Goal: Task Accomplishment & Management: Use online tool/utility

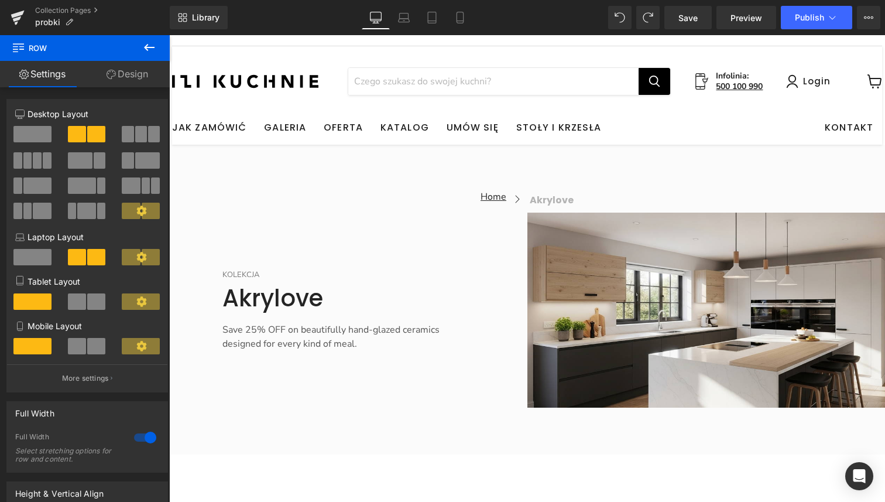
scroll to position [46, 0]
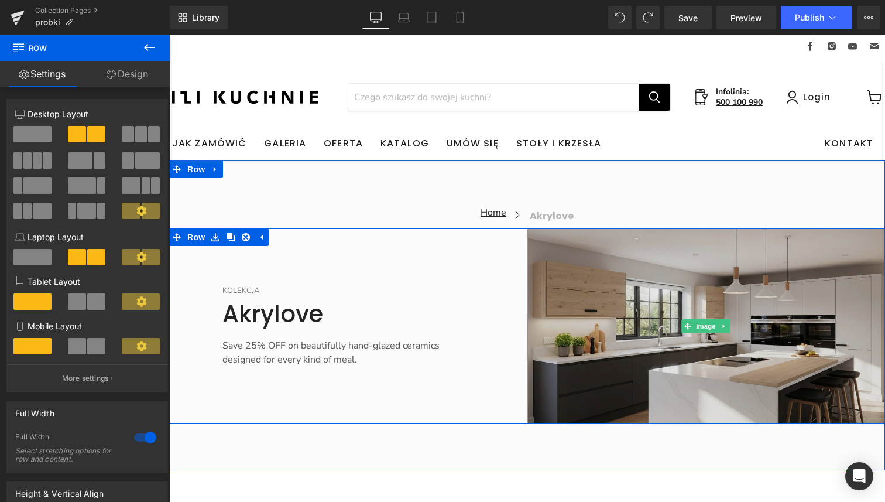
click at [646, 323] on img "Main content" at bounding box center [706, 325] width 358 height 195
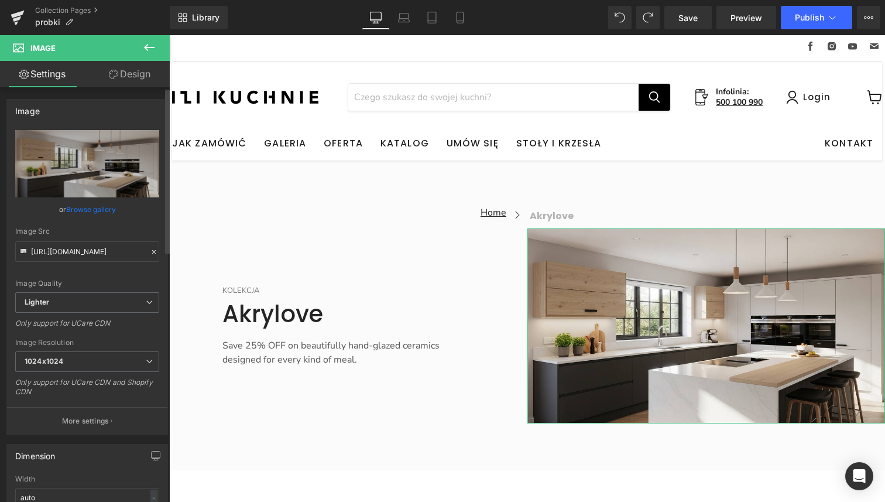
click at [87, 211] on link "Browse gallery" at bounding box center [91, 209] width 50 height 20
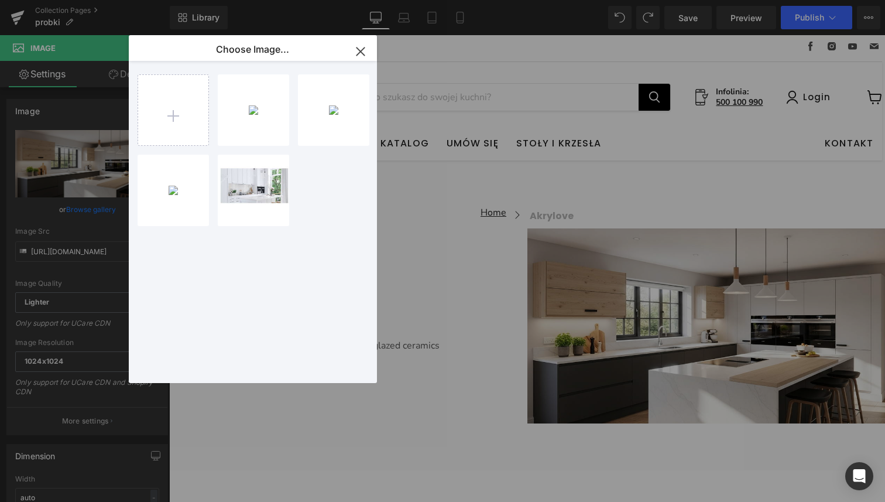
click at [362, 51] on icon "button" at bounding box center [360, 51] width 19 height 19
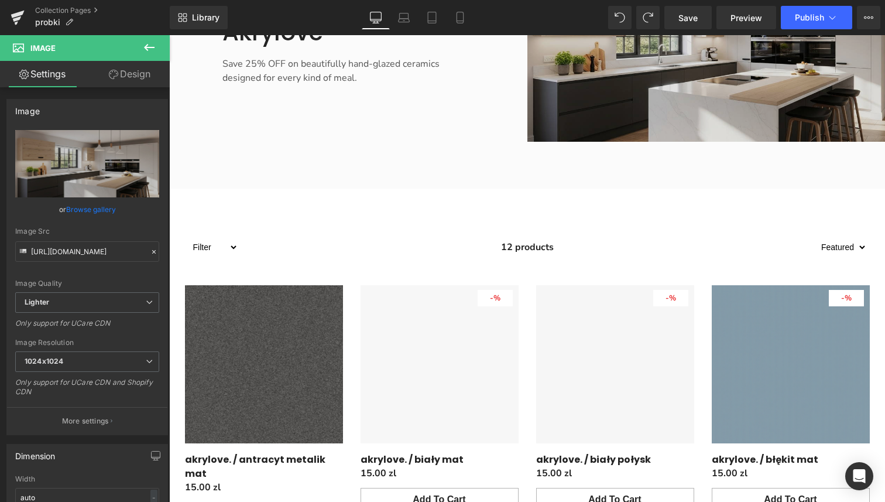
scroll to position [351, 0]
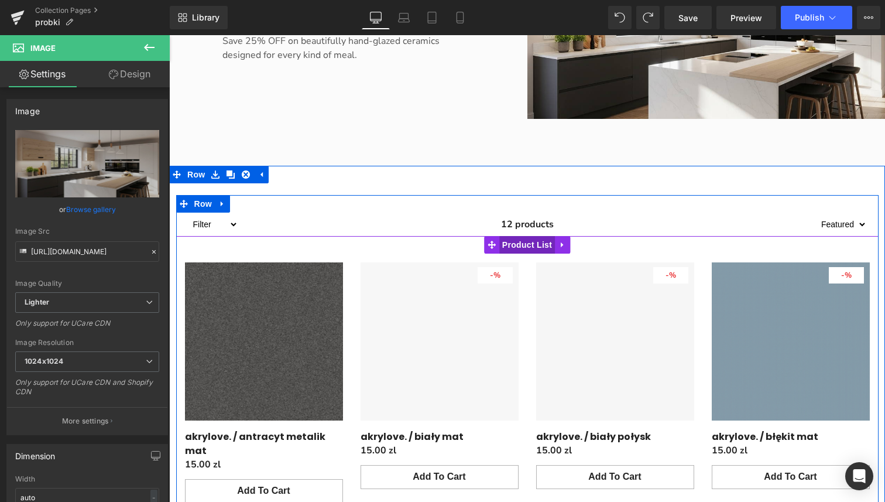
click at [522, 242] on span "Product List" at bounding box center [527, 245] width 56 height 18
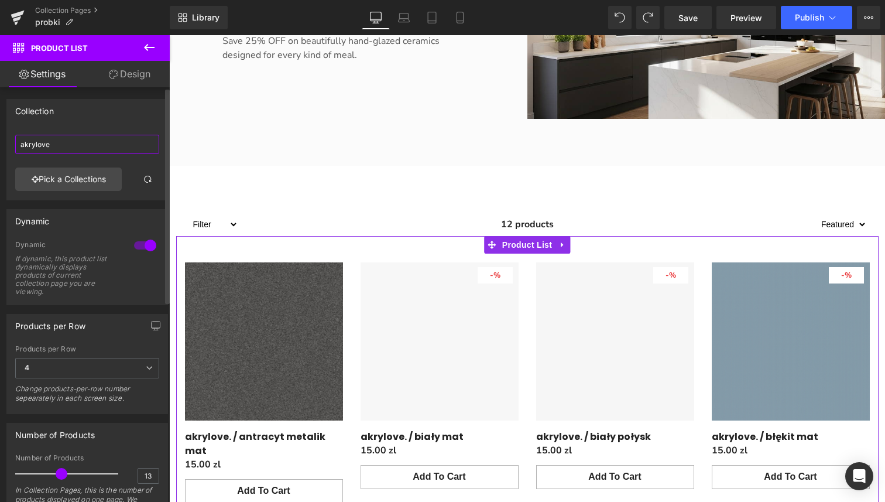
click at [70, 142] on input "akrylove" at bounding box center [87, 144] width 144 height 19
click at [80, 175] on link "Pick a Collections" at bounding box center [68, 178] width 107 height 23
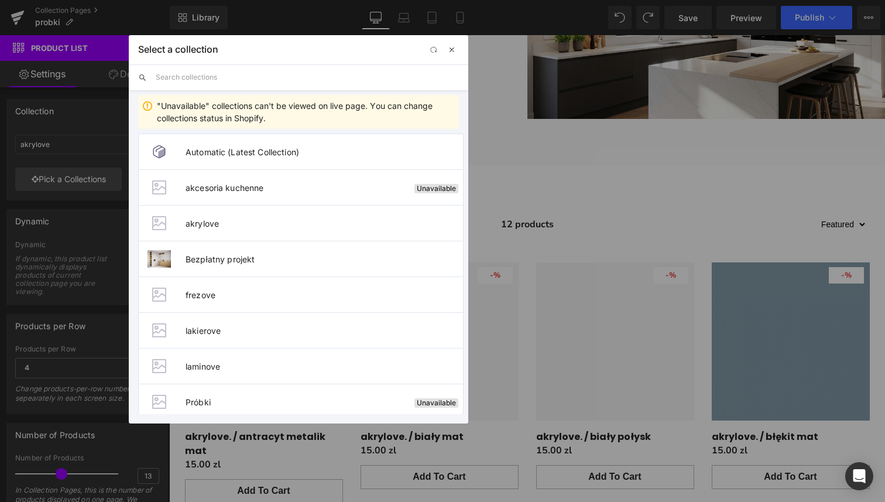
click at [451, 52] on span "button" at bounding box center [451, 49] width 9 height 9
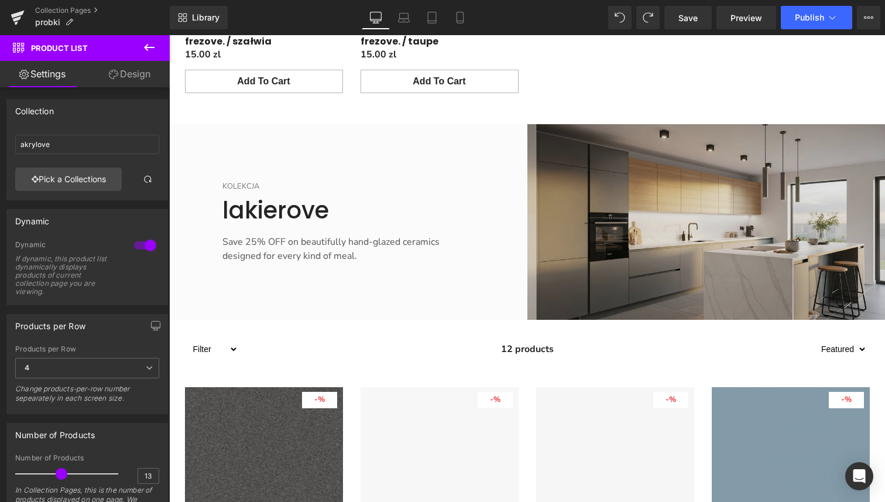
scroll to position [3340, 0]
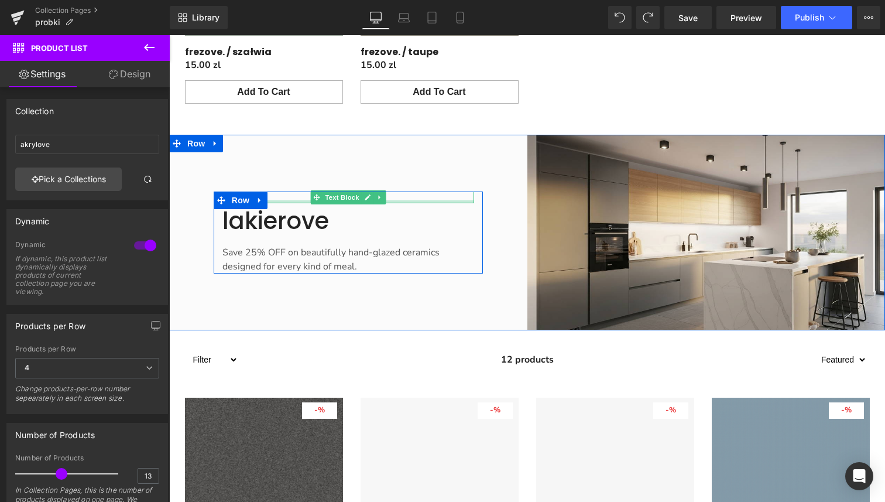
click at [284, 203] on div "Main content" at bounding box center [348, 201] width 252 height 3
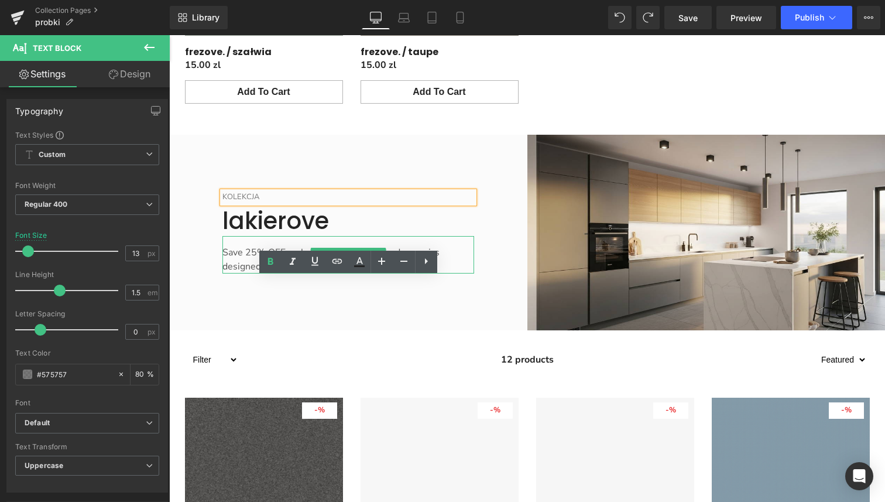
click at [330, 273] on p "Save 25% OFF on beautifully hand-glazed ceramics designed for every kind of mea…" at bounding box center [348, 259] width 252 height 28
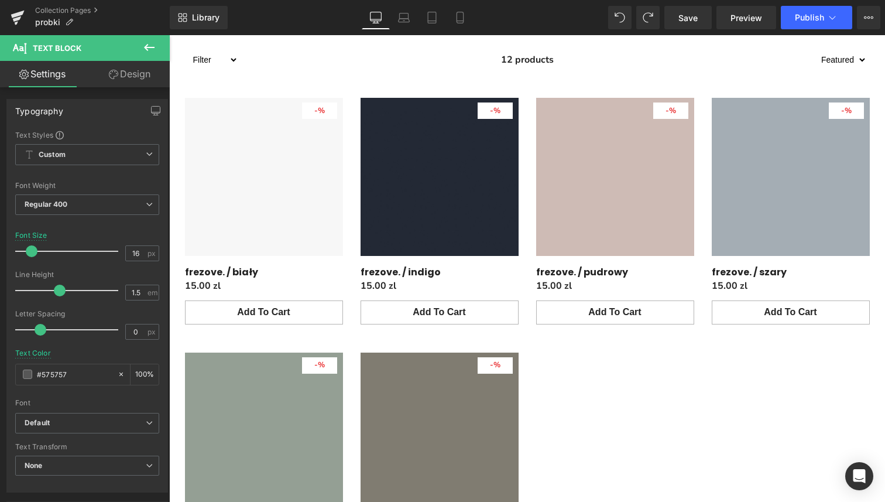
scroll to position [2856, 0]
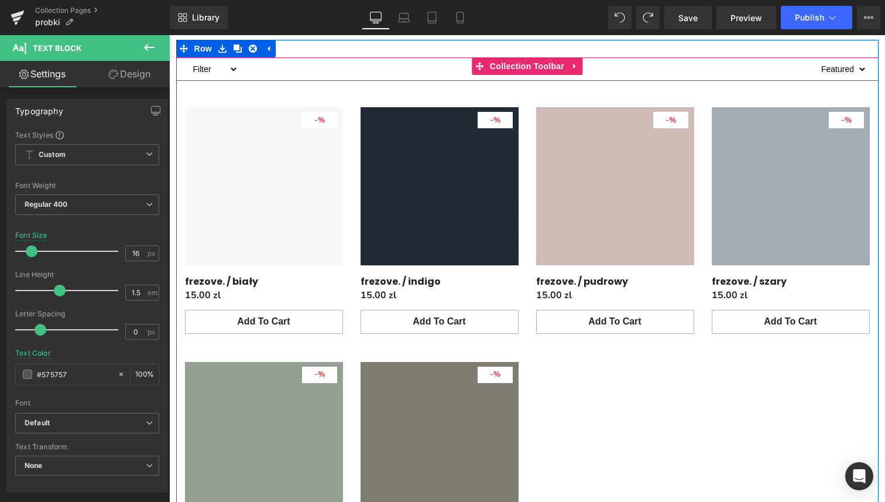
click at [465, 81] on div "12 products" at bounding box center [527, 68] width 578 height 23
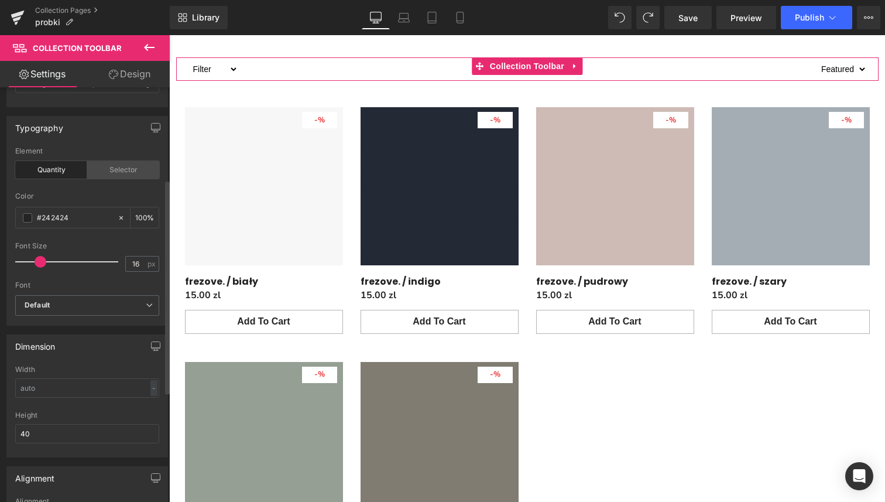
scroll to position [0, 0]
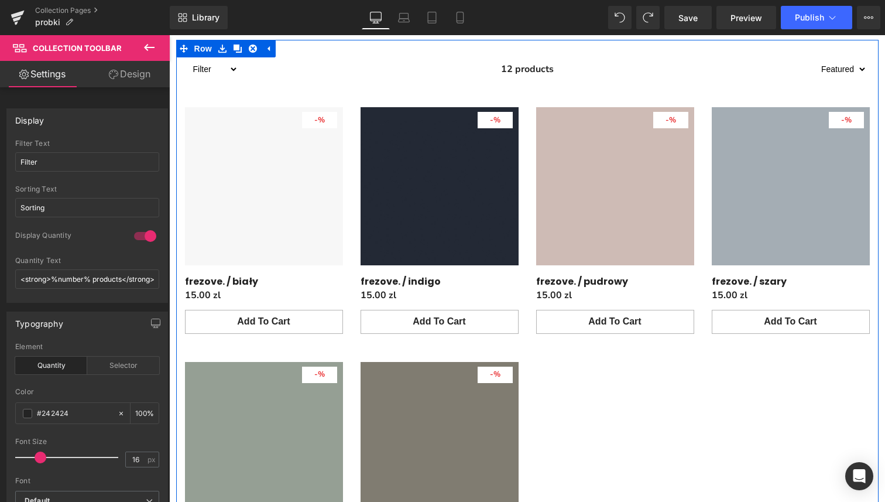
click at [507, 135] on div "Filter frezove. 12 products Sorting Best selling Featured Alphabetically, A-Z A…" at bounding box center [527, 329] width 702 height 579
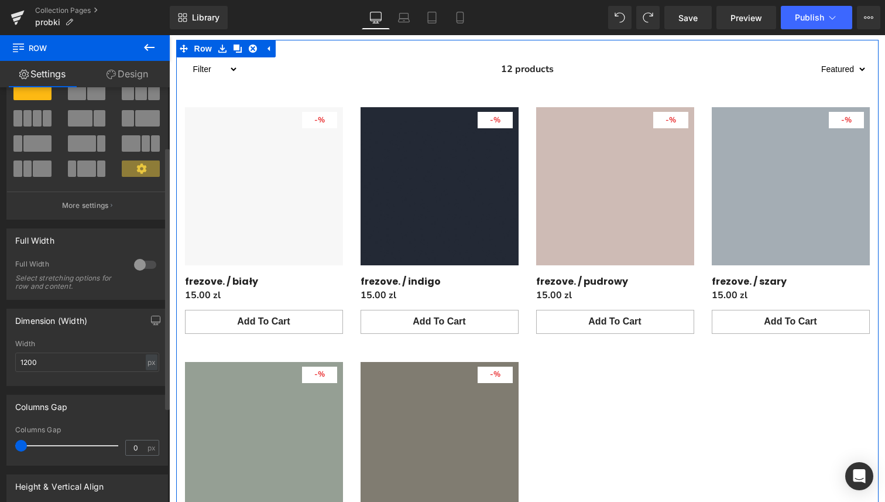
scroll to position [20, 0]
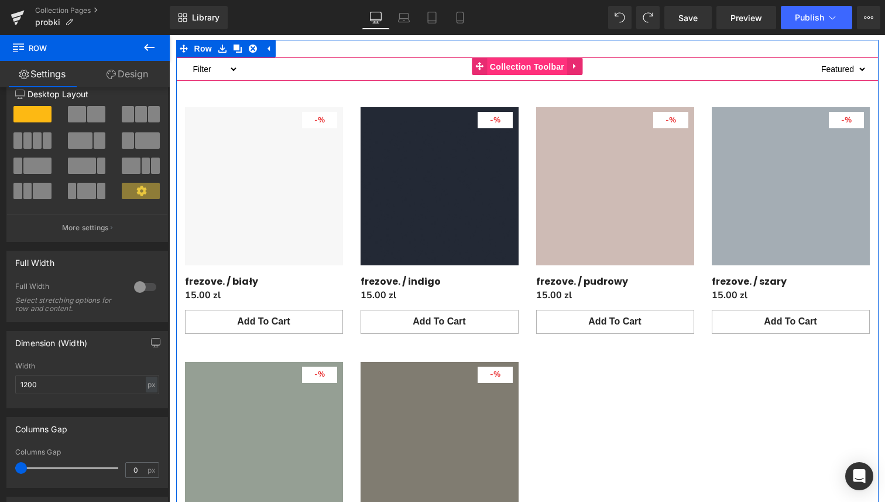
click at [534, 76] on span "Collection Toolbar" at bounding box center [527, 67] width 80 height 18
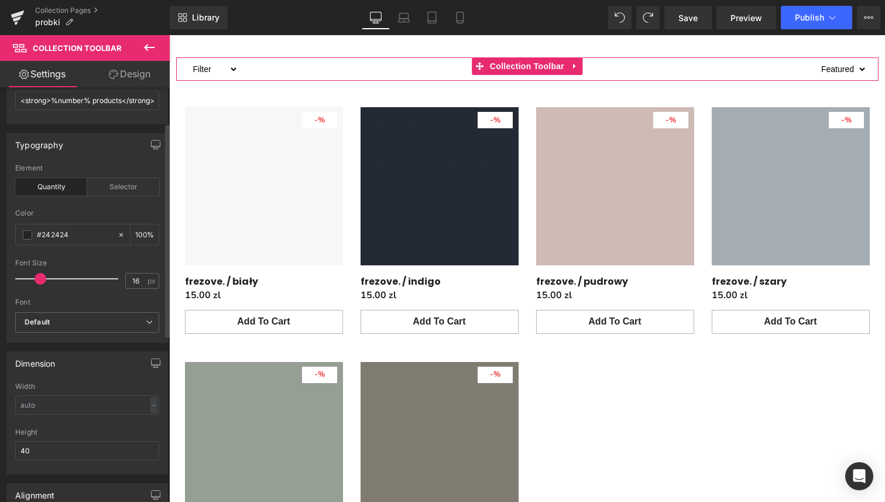
scroll to position [0, 0]
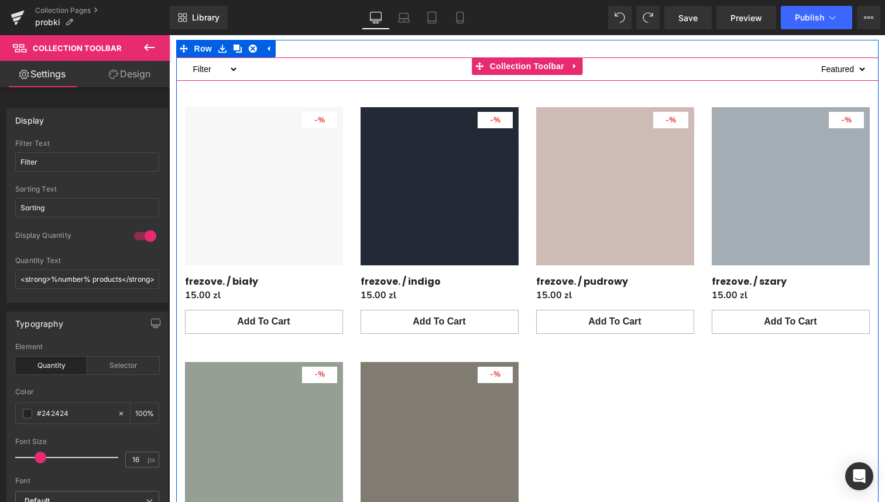
click at [452, 81] on div "12 products" at bounding box center [527, 68] width 578 height 23
click at [506, 75] on span "Collection Toolbar" at bounding box center [527, 66] width 80 height 18
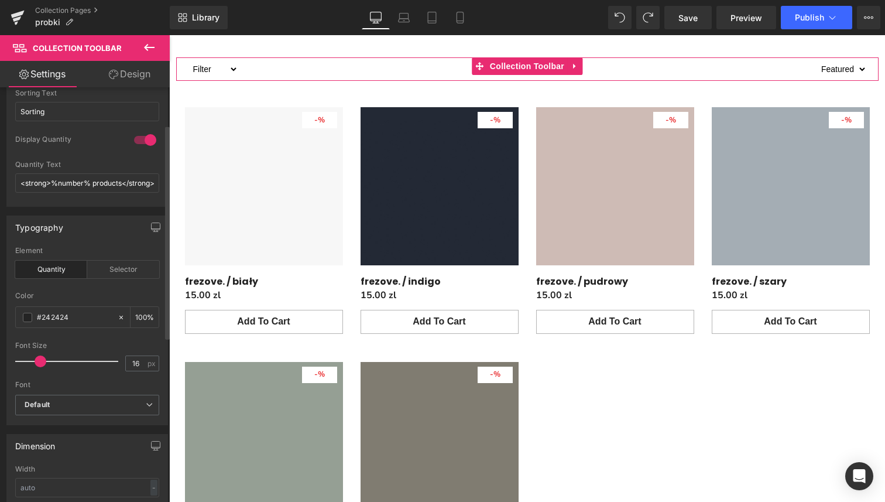
scroll to position [144, 0]
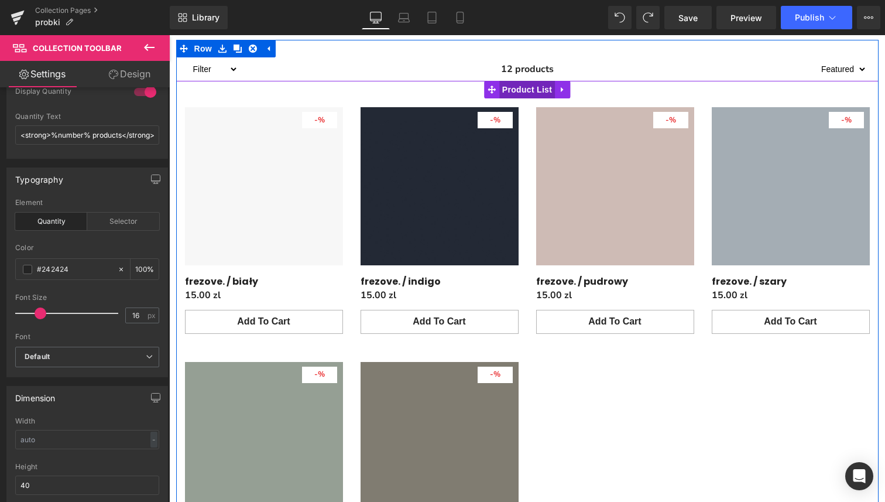
click at [516, 98] on span "Product List" at bounding box center [527, 90] width 56 height 18
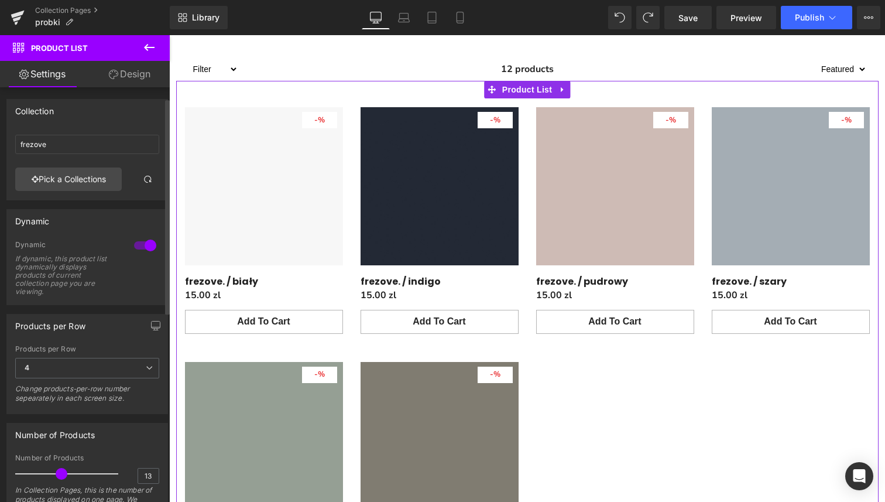
scroll to position [61, 0]
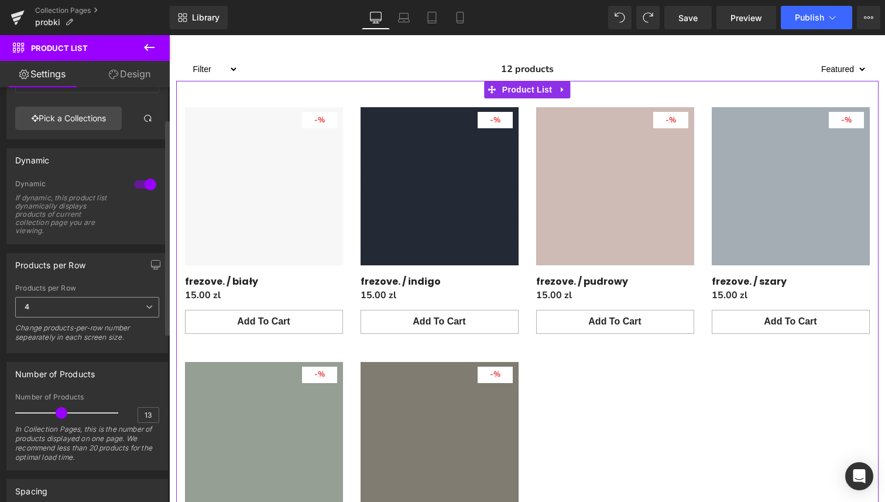
click at [146, 306] on icon at bounding box center [149, 306] width 7 height 7
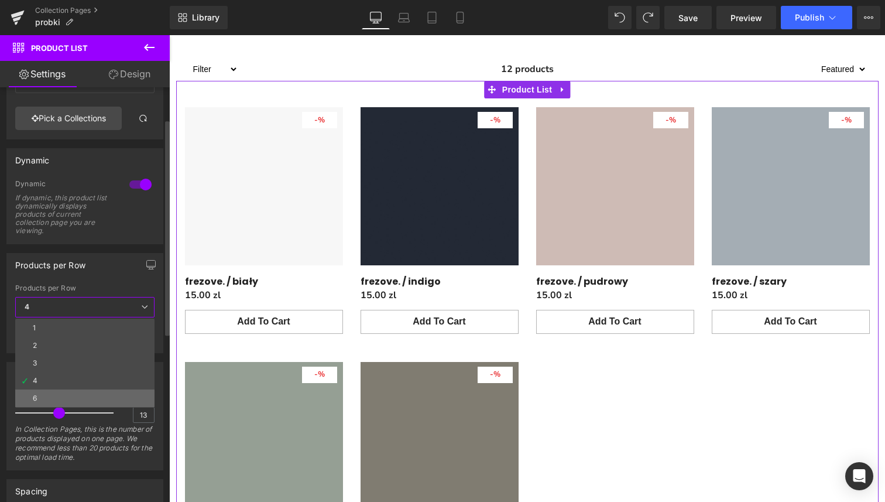
click at [83, 394] on li "6" at bounding box center [84, 398] width 139 height 18
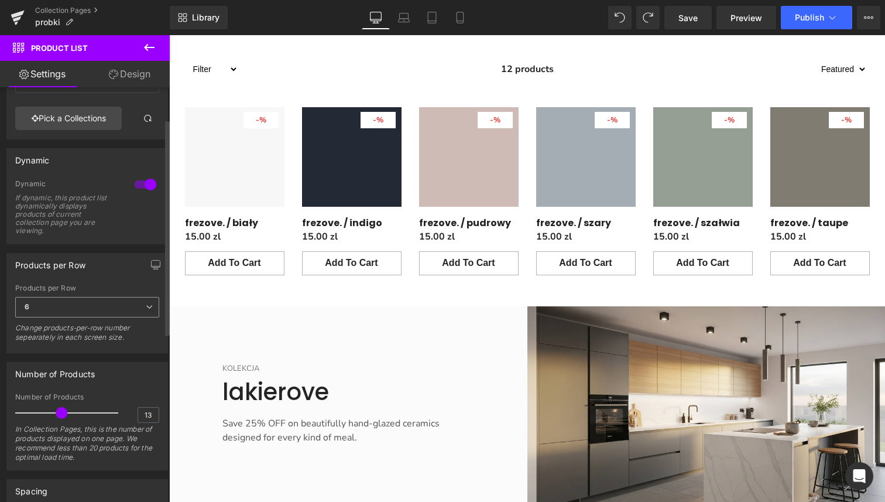
click at [142, 311] on span "6" at bounding box center [87, 307] width 144 height 20
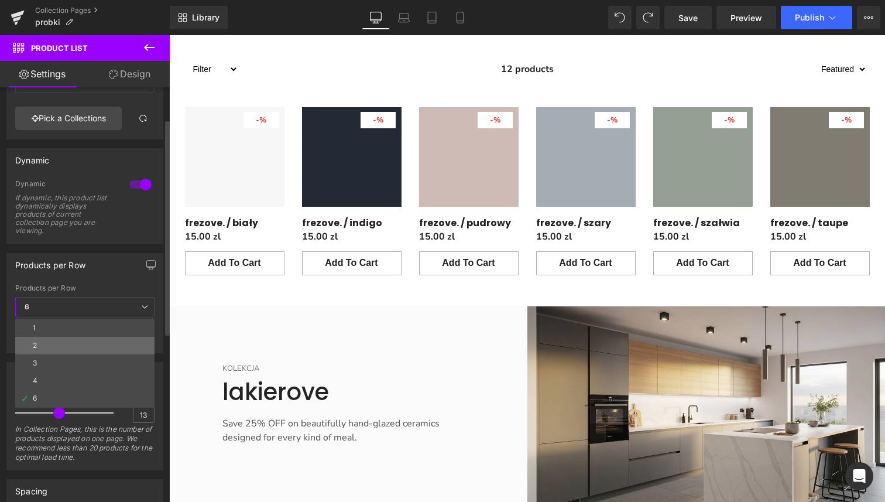
click at [106, 348] on li "2" at bounding box center [84, 346] width 139 height 18
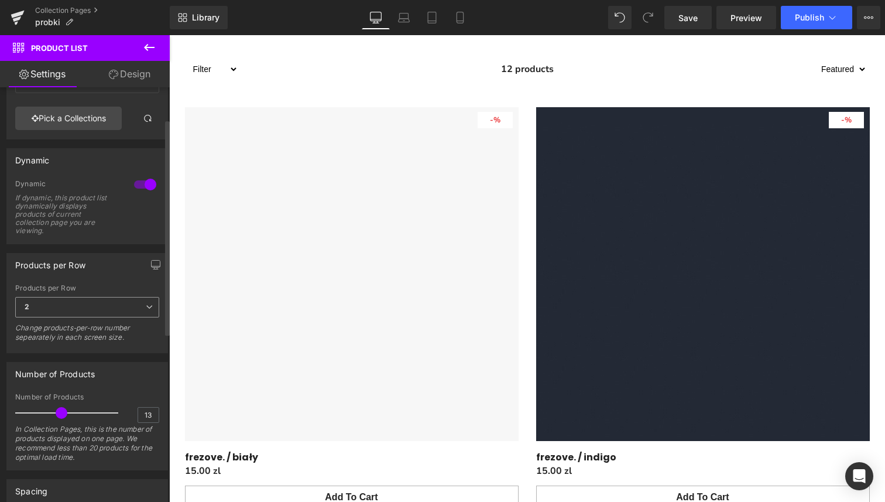
click at [137, 307] on span "2" at bounding box center [87, 307] width 144 height 20
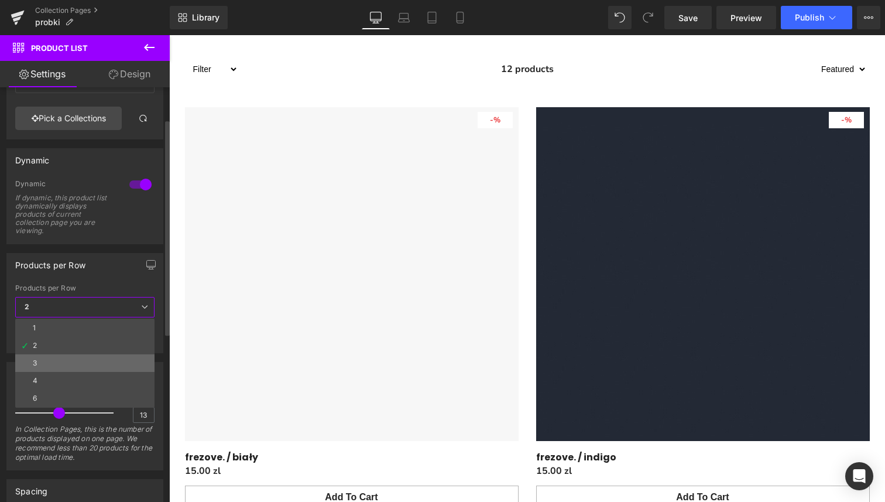
click at [112, 364] on li "3" at bounding box center [84, 363] width 139 height 18
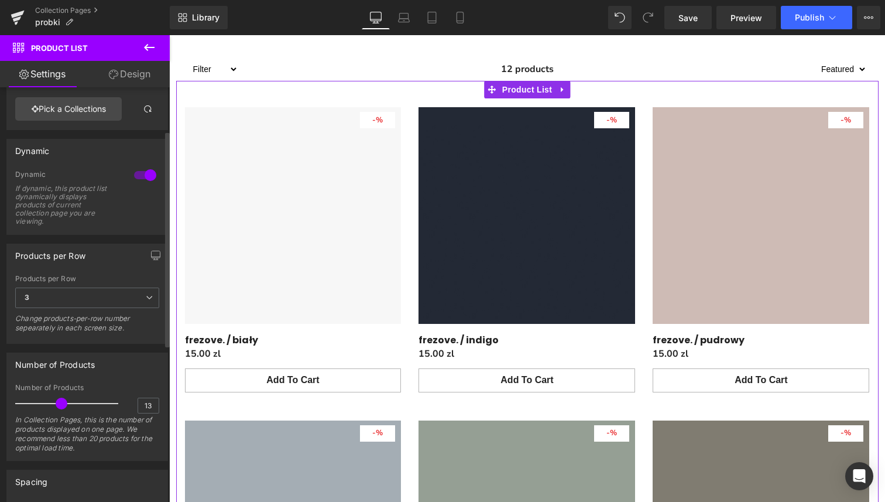
scroll to position [47, 0]
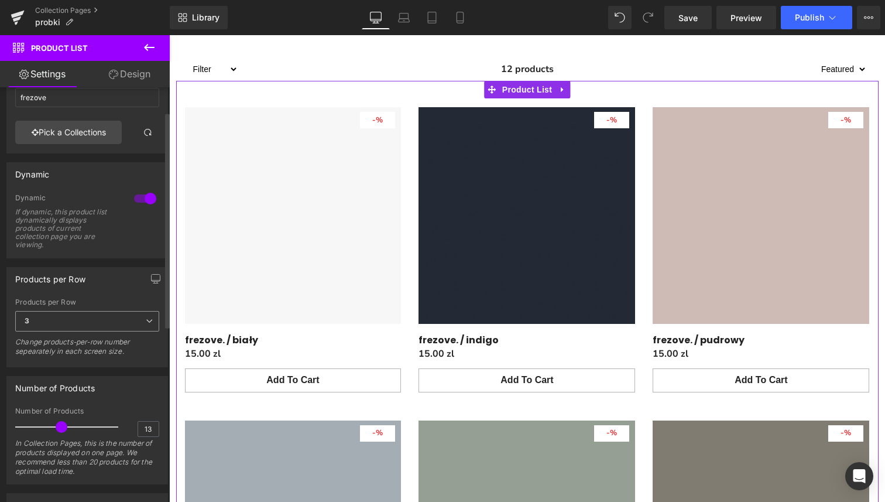
click at [147, 314] on span "3" at bounding box center [87, 321] width 144 height 20
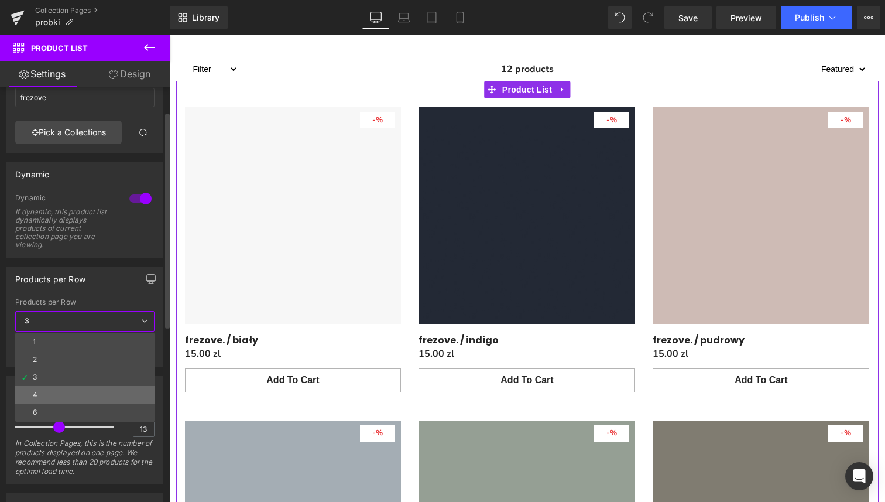
click at [101, 396] on li "4" at bounding box center [84, 395] width 139 height 18
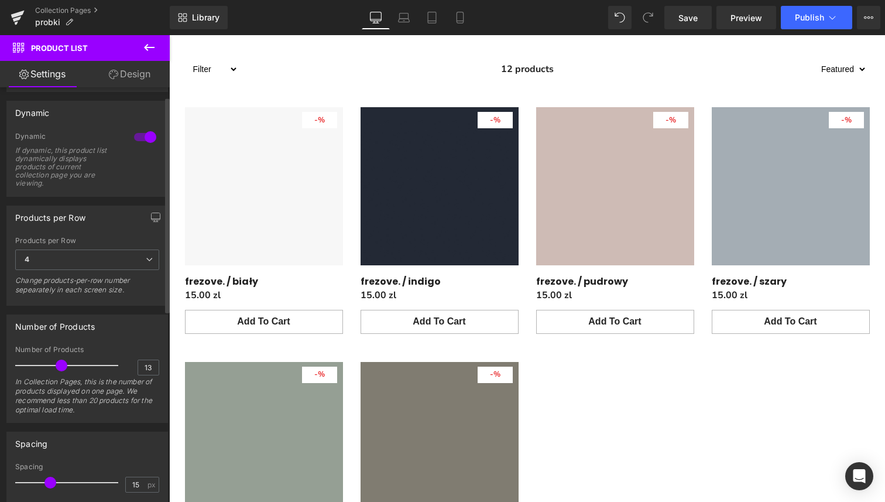
scroll to position [115, 0]
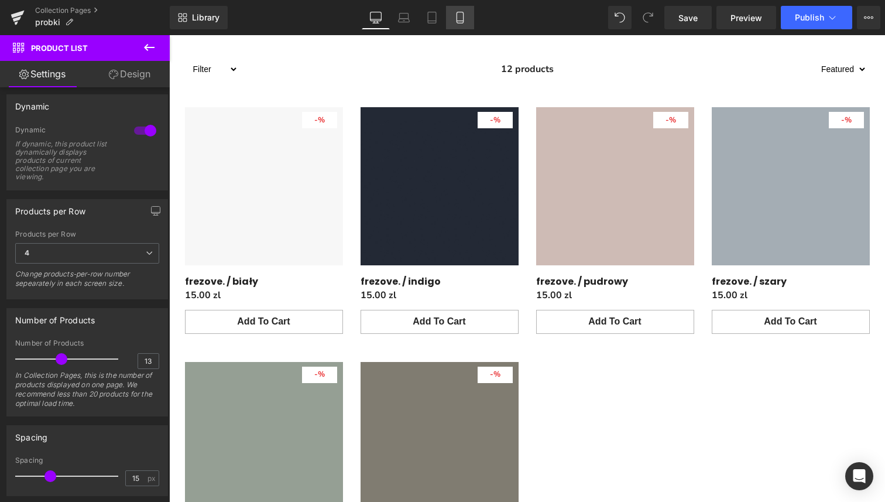
click at [453, 16] on link "Mobile" at bounding box center [460, 17] width 28 height 23
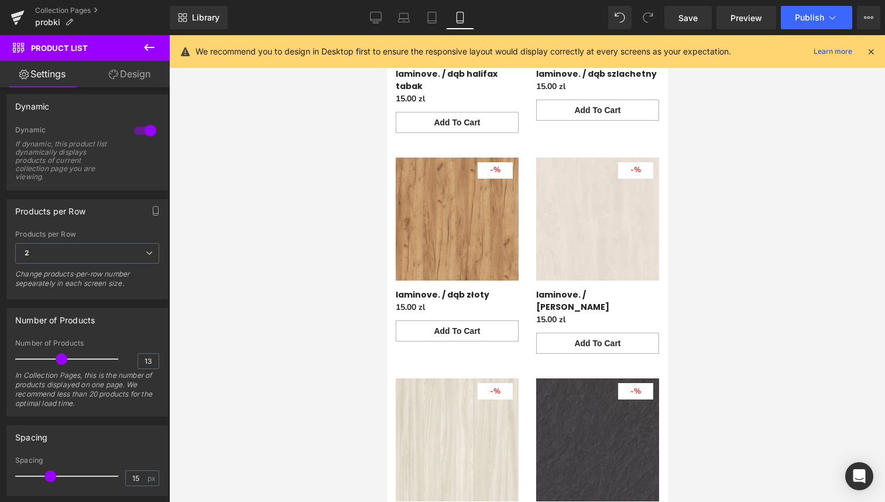
scroll to position [4033, 0]
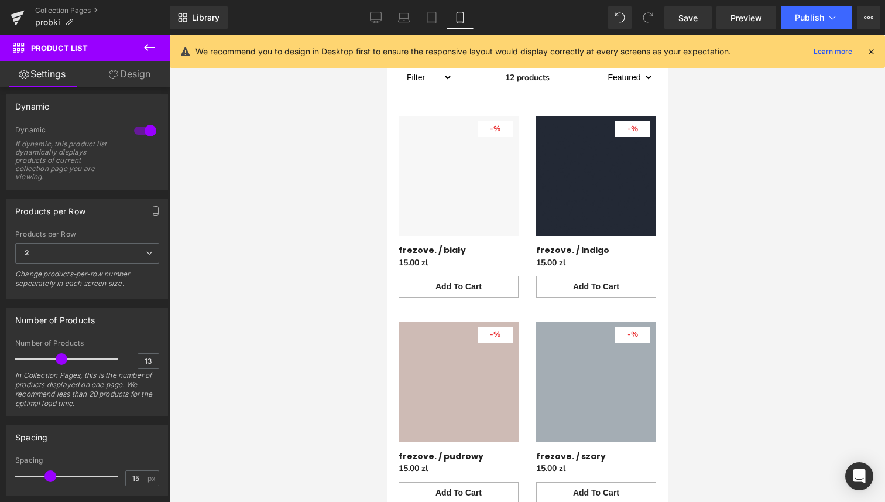
click at [458, 22] on icon at bounding box center [460, 18] width 12 height 12
click at [369, 20] on link "Desktop" at bounding box center [376, 17] width 28 height 23
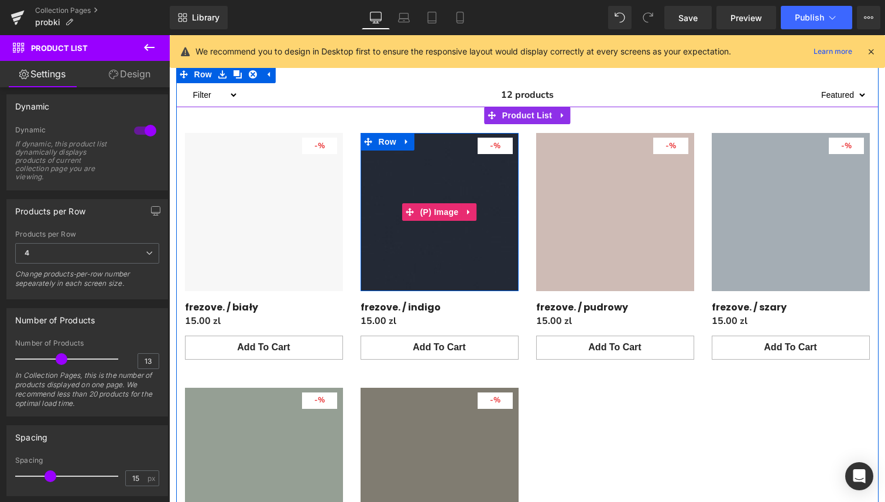
scroll to position [2843, 0]
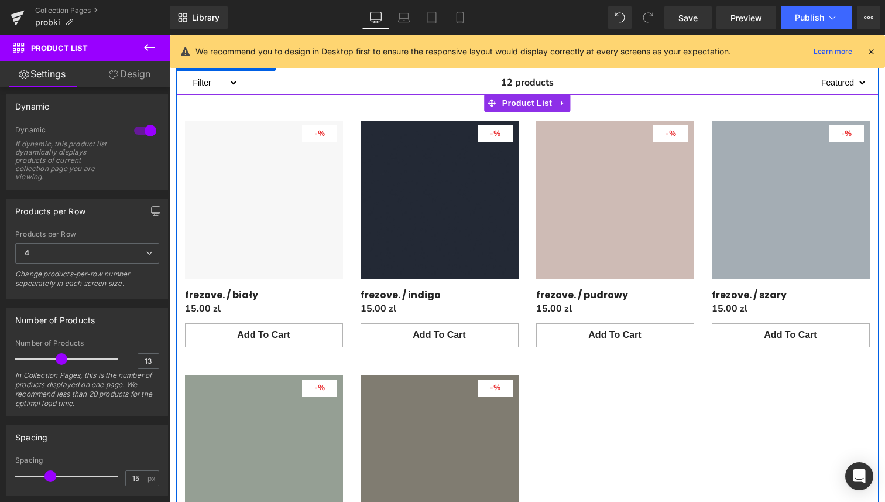
click at [280, 342] on span "(P) Cart Button" at bounding box center [263, 335] width 53 height 14
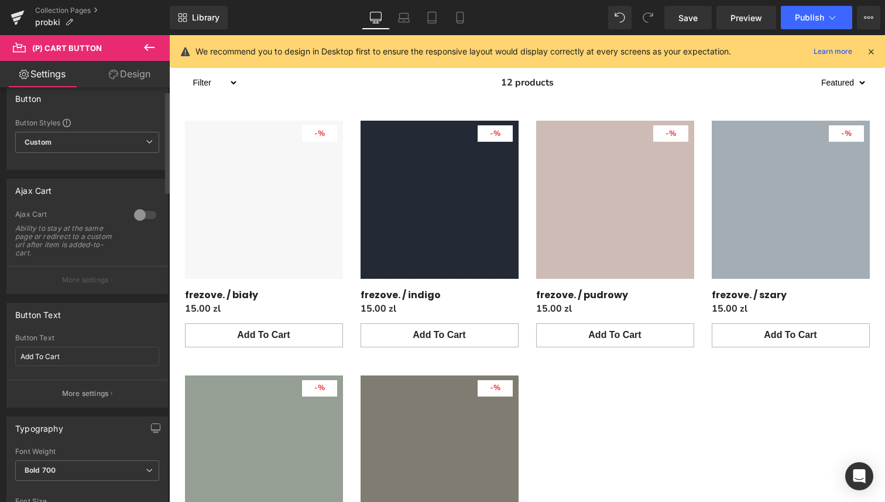
scroll to position [13, 0]
click at [95, 355] on input "Add To Cart" at bounding box center [87, 354] width 144 height 19
click at [104, 358] on input "zmaów próbkę" at bounding box center [87, 354] width 144 height 19
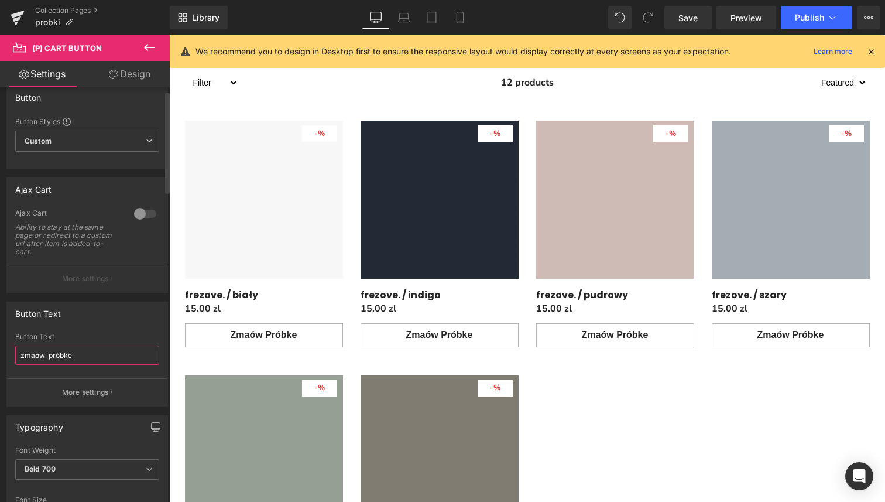
click at [95, 359] on input "zmaów próbke" at bounding box center [87, 354] width 144 height 19
click at [39, 355] on input "zmaów próbke" at bounding box center [87, 354] width 144 height 19
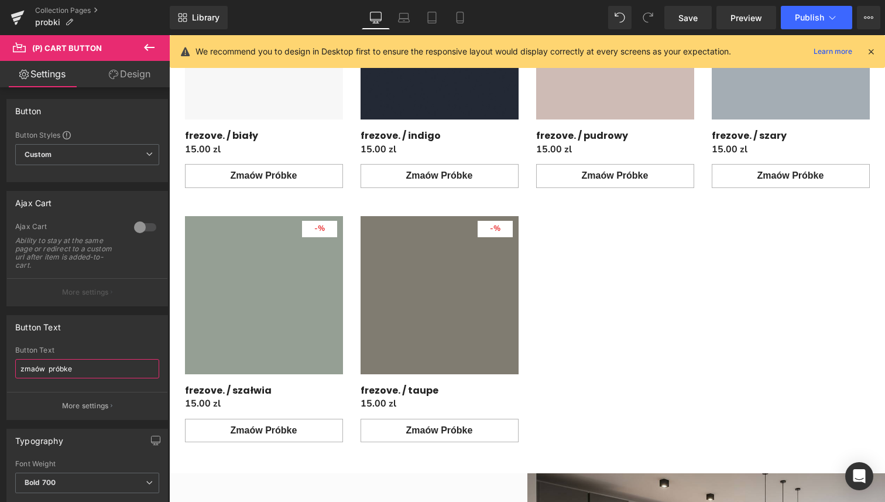
scroll to position [3024, 0]
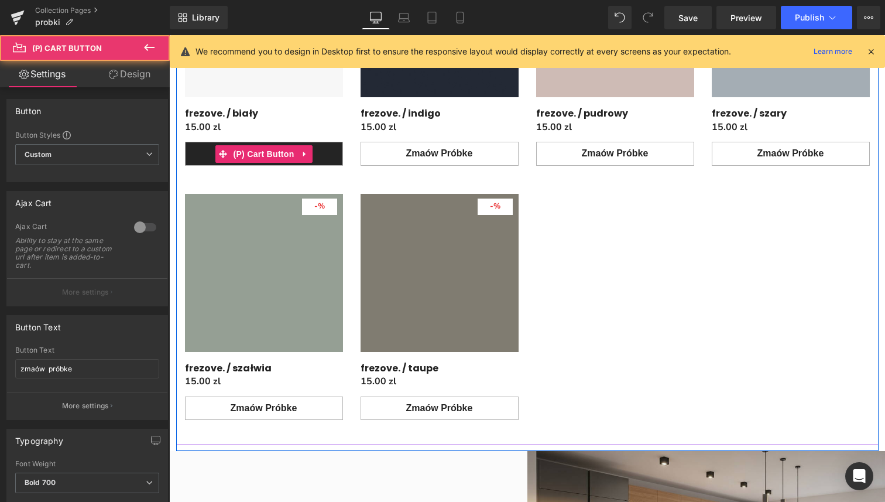
click at [327, 165] on button "zmaów próbke" at bounding box center [264, 153] width 158 height 23
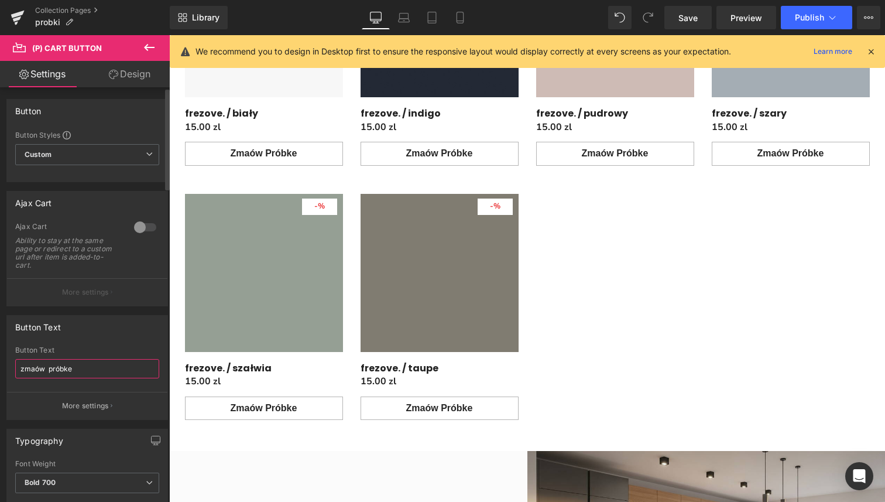
click at [95, 370] on input "zmaów próbke" at bounding box center [87, 368] width 144 height 19
drag, startPoint x: 27, startPoint y: 368, endPoint x: 6, endPoint y: 366, distance: 21.1
click at [6, 366] on div "Button Text zmaów próbke Button Text zmaów próbke More settings" at bounding box center [87, 367] width 162 height 105
click at [52, 369] on input "Zmaów próbke" at bounding box center [87, 368] width 144 height 19
click at [88, 370] on input "Zmaów próbke" at bounding box center [87, 368] width 144 height 19
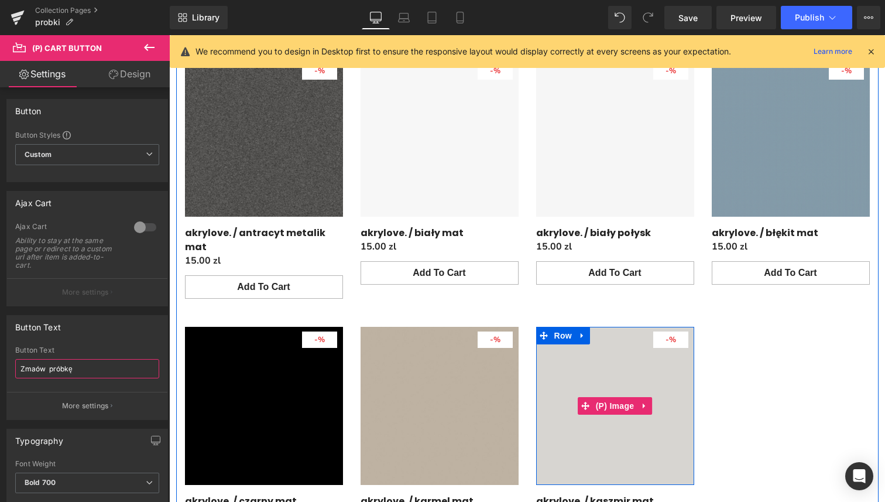
scroll to position [3673, 0]
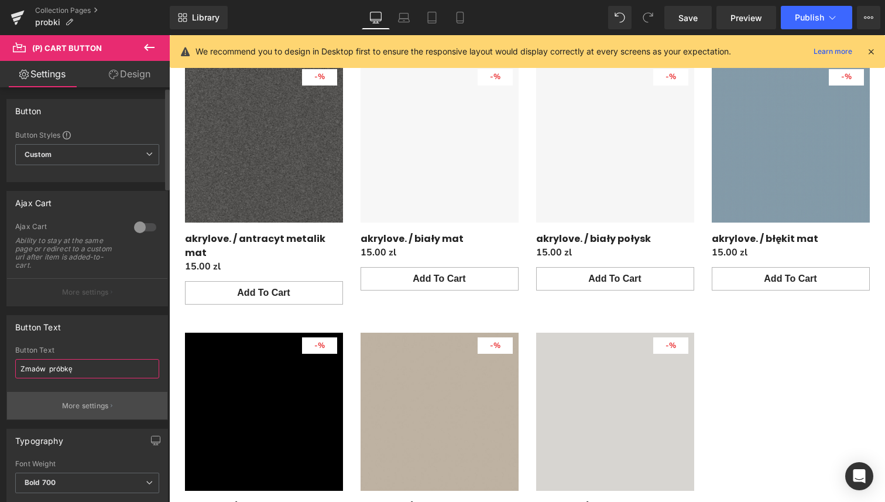
type input "Zmaów próbkę"
click at [91, 402] on p "More settings" at bounding box center [85, 405] width 47 height 11
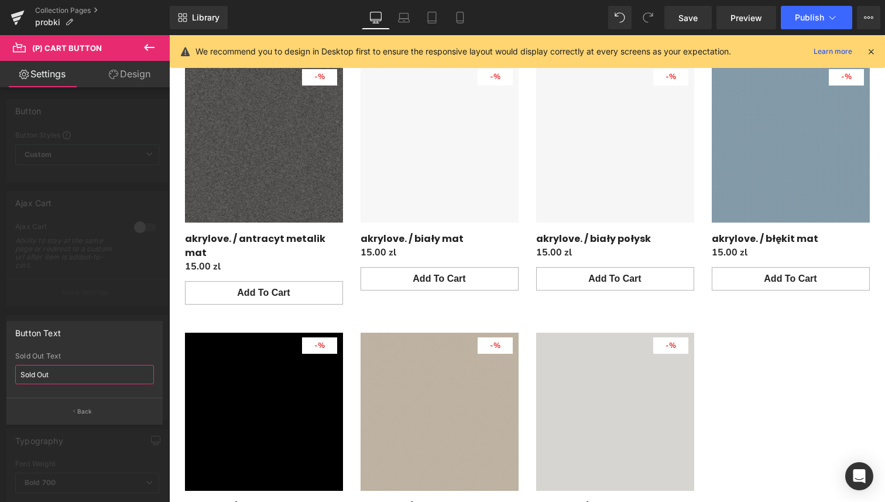
click at [67, 379] on input "Sold Out" at bounding box center [84, 374] width 139 height 19
type input "S"
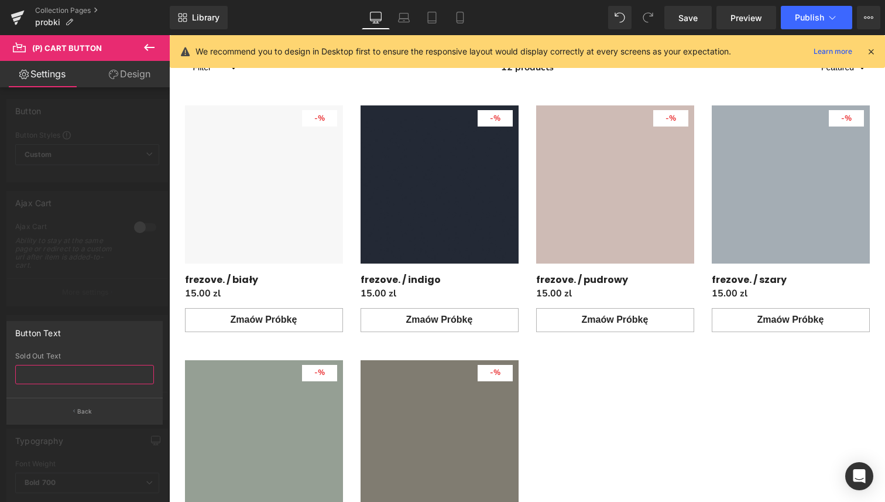
scroll to position [2846, 0]
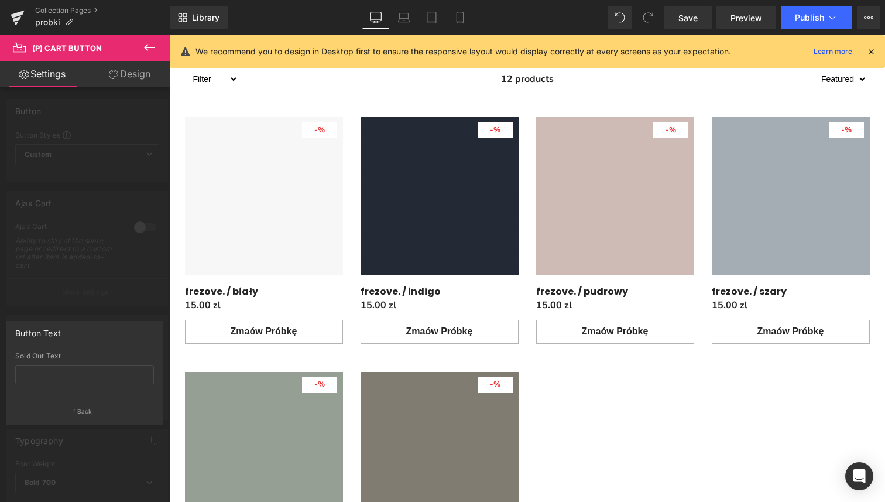
click at [67, 324] on div "Button Text" at bounding box center [84, 332] width 155 height 22
drag, startPoint x: 67, startPoint y: 324, endPoint x: 67, endPoint y: 339, distance: 15.2
click at [67, 324] on div "Button Text" at bounding box center [84, 332] width 155 height 22
click at [67, 339] on div "Button Text" at bounding box center [84, 332] width 155 height 22
click at [95, 375] on input "text" at bounding box center [84, 374] width 139 height 19
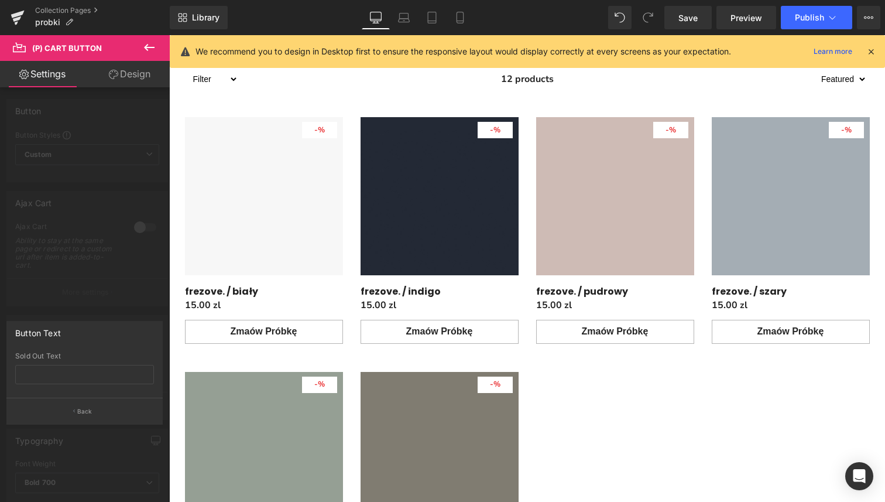
click at [149, 51] on icon at bounding box center [149, 47] width 14 height 14
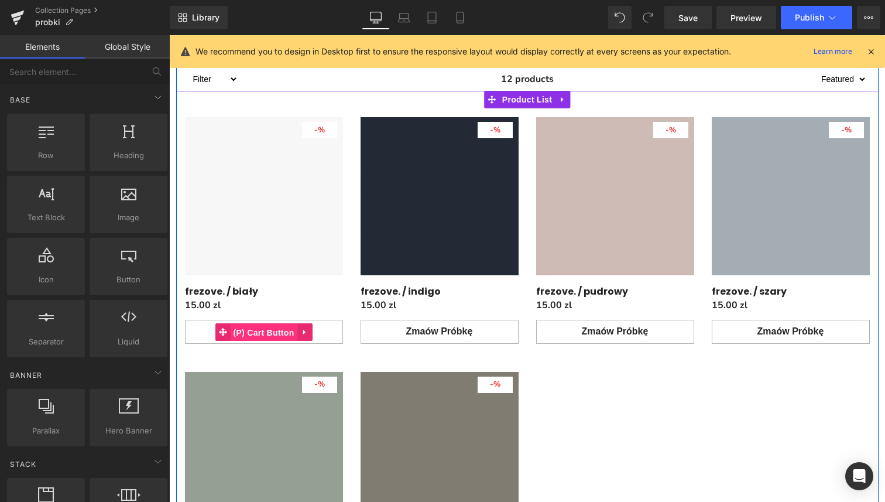
click at [275, 341] on span "(P) Cart Button" at bounding box center [263, 333] width 67 height 18
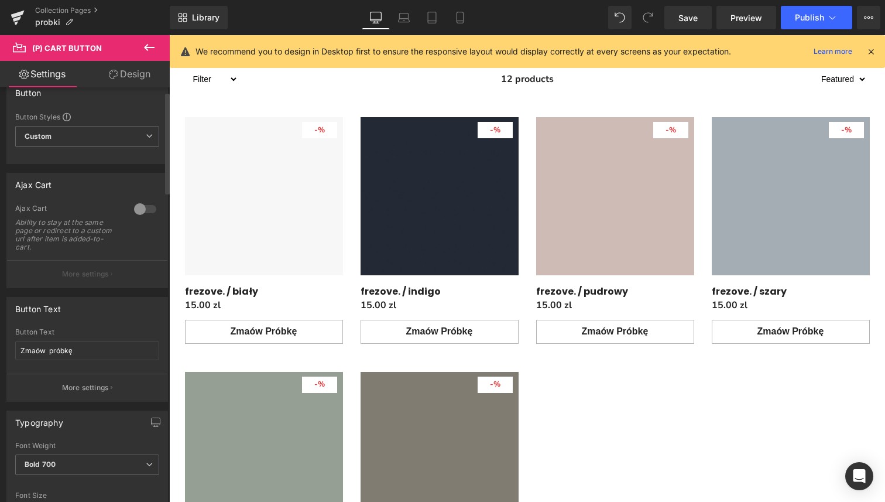
scroll to position [20, 0]
click at [37, 348] on input "Zmaów próbkę" at bounding box center [87, 348] width 144 height 19
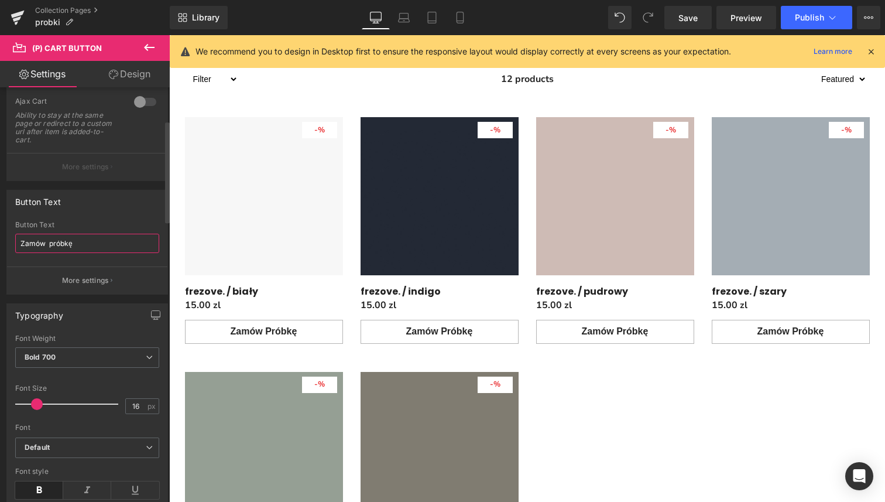
scroll to position [147, 0]
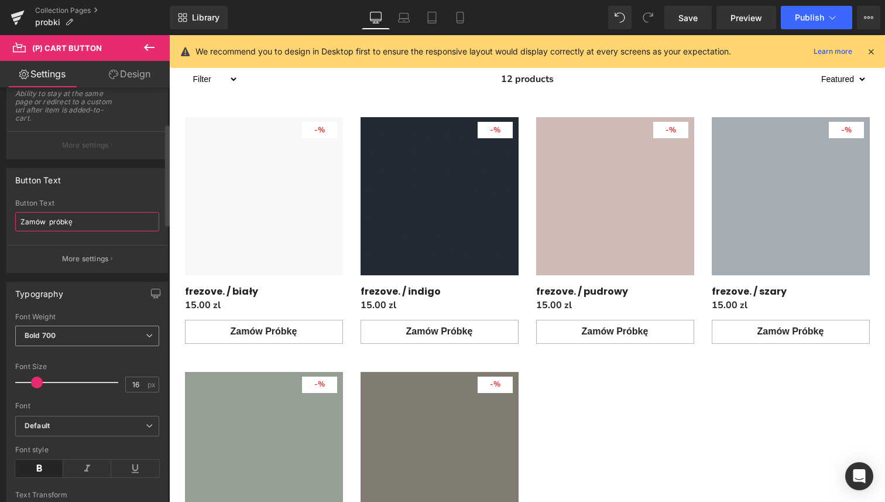
type input "Zamów próbkę"
click at [146, 336] on icon at bounding box center [149, 335] width 7 height 7
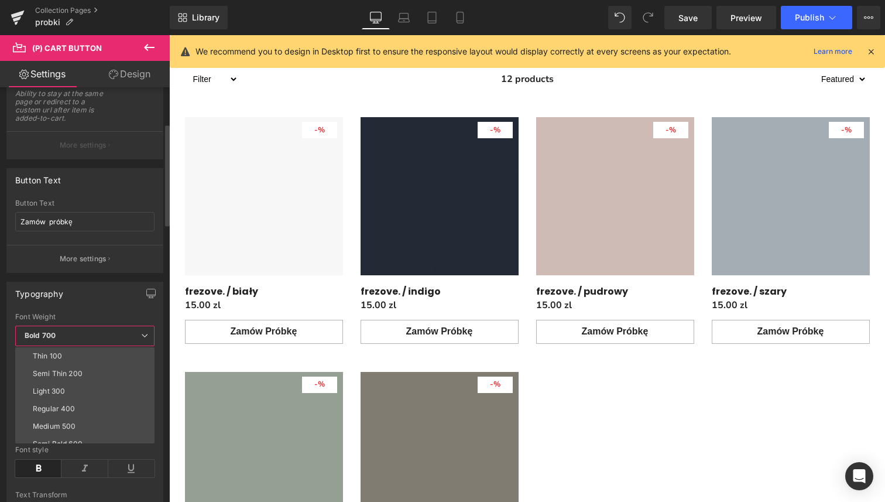
click at [145, 336] on icon at bounding box center [144, 335] width 7 height 7
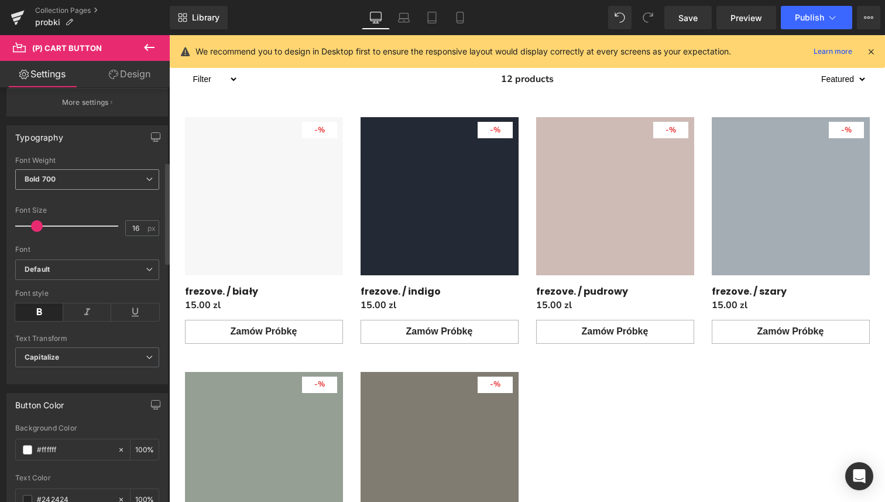
scroll to position [313, 0]
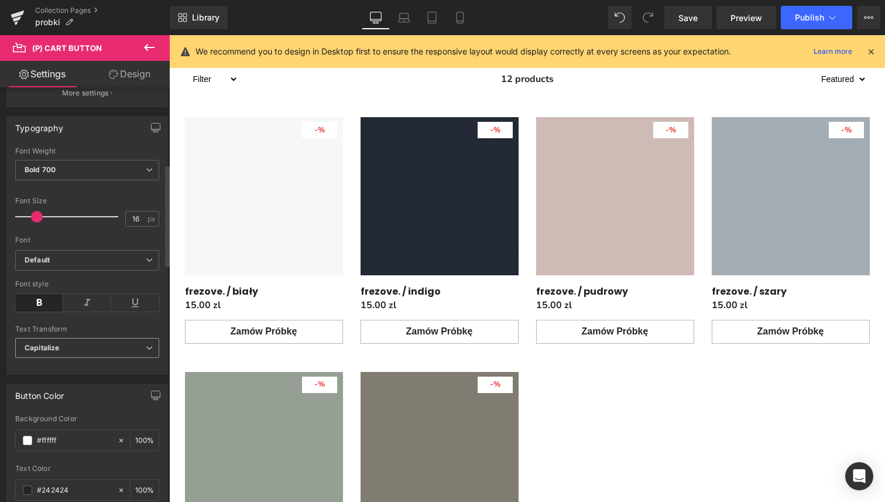
click at [146, 348] on icon at bounding box center [149, 347] width 7 height 7
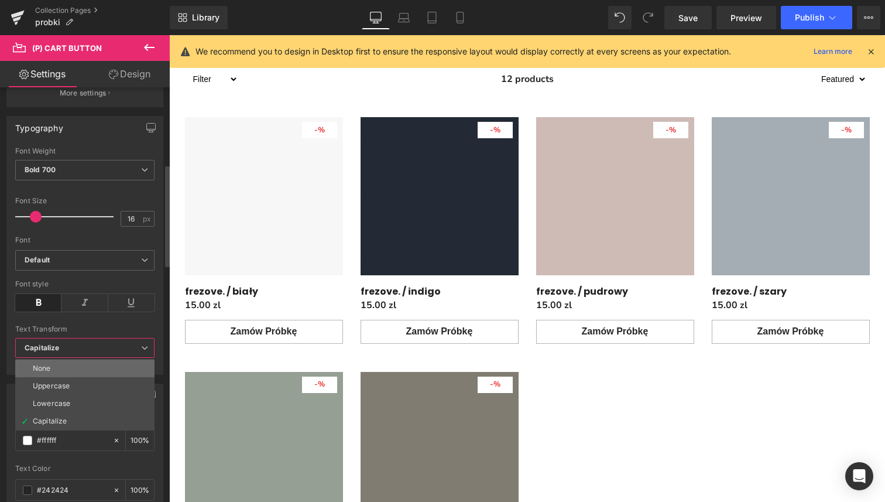
click at [105, 368] on li "None" at bounding box center [84, 368] width 139 height 18
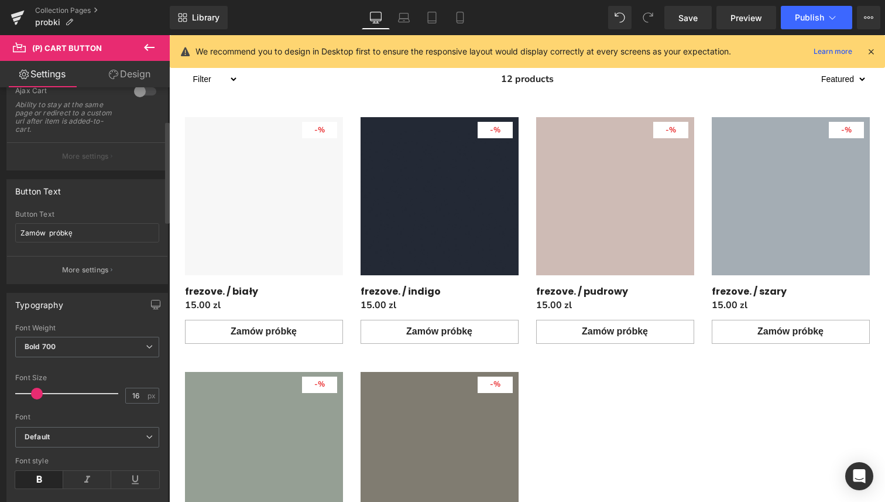
scroll to position [0, 0]
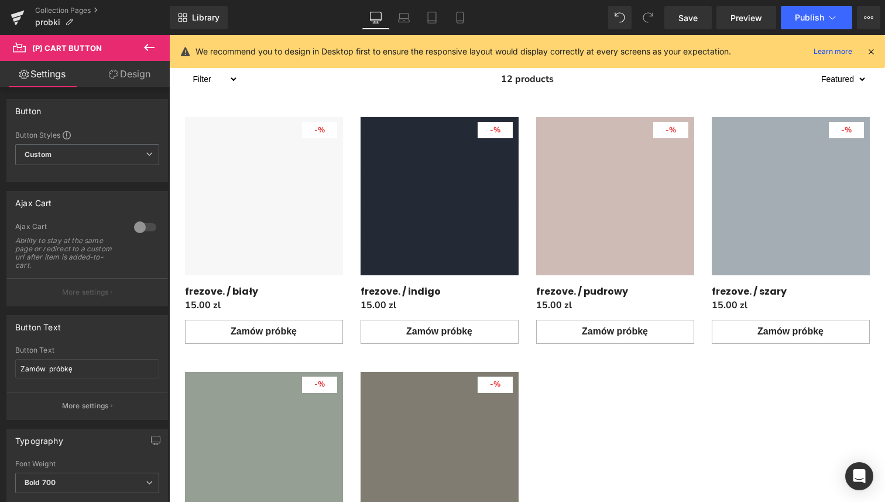
click at [148, 51] on icon at bounding box center [149, 47] width 14 height 14
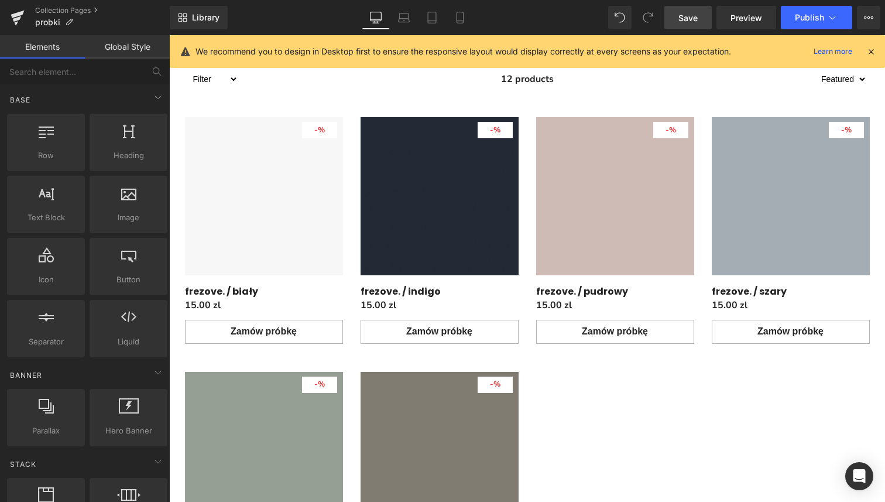
click at [698, 23] on link "Save" at bounding box center [687, 17] width 47 height 23
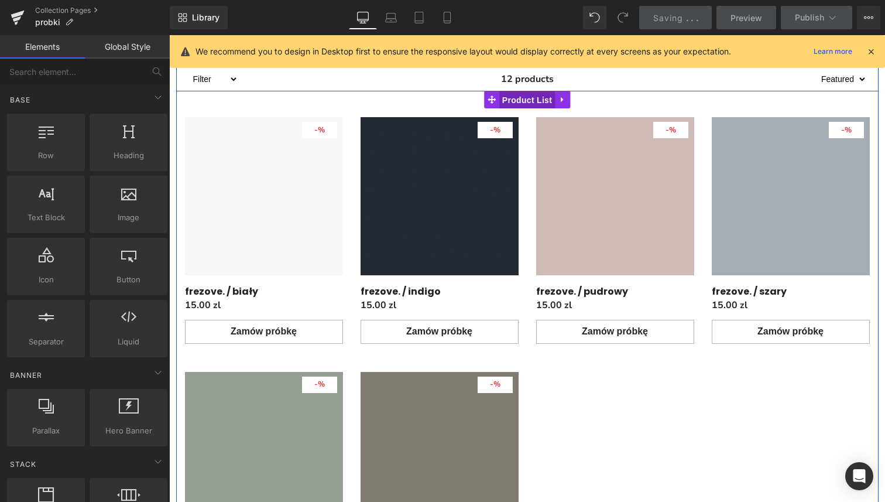
click at [520, 109] on span "Product List" at bounding box center [527, 100] width 56 height 18
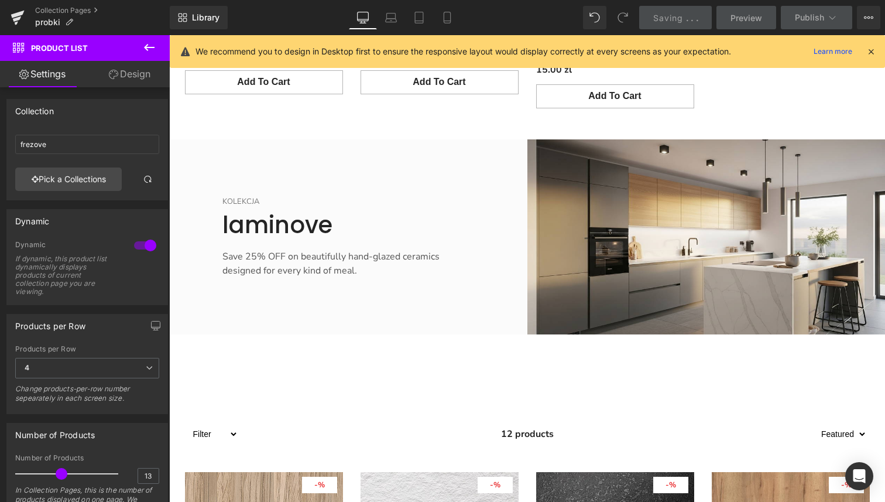
scroll to position [1526, 0]
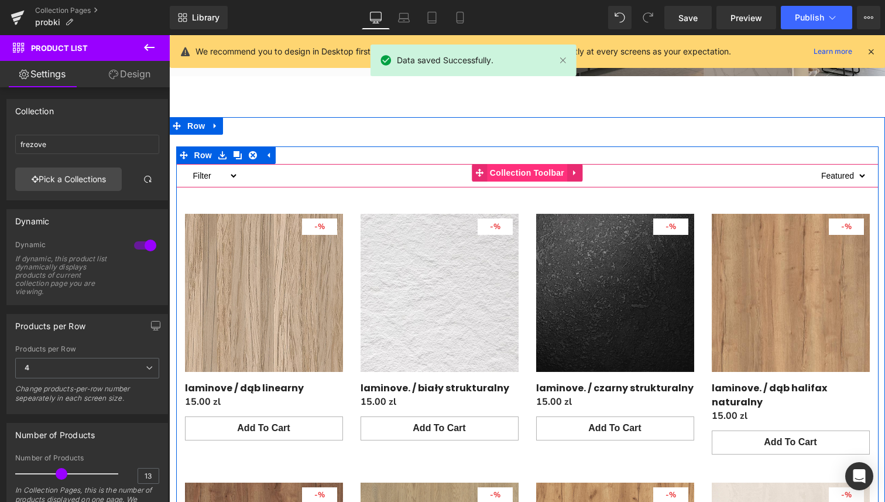
click at [530, 164] on span "Collection Toolbar" at bounding box center [527, 173] width 80 height 18
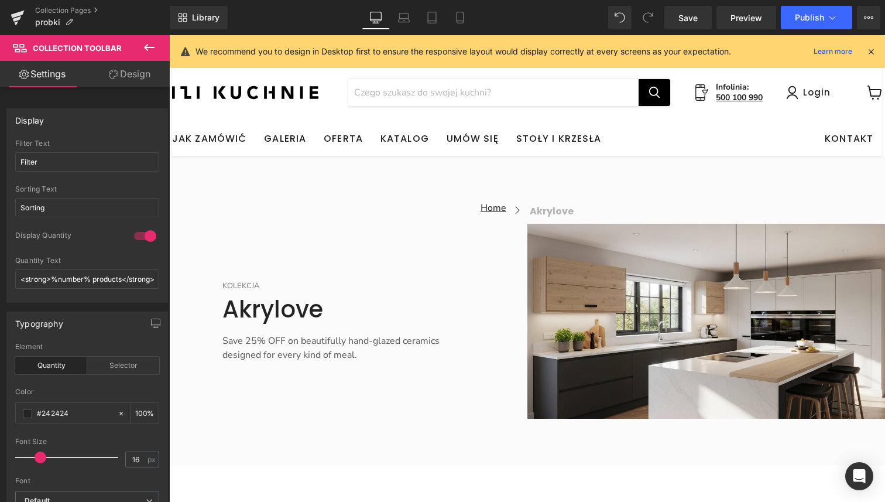
scroll to position [0, 0]
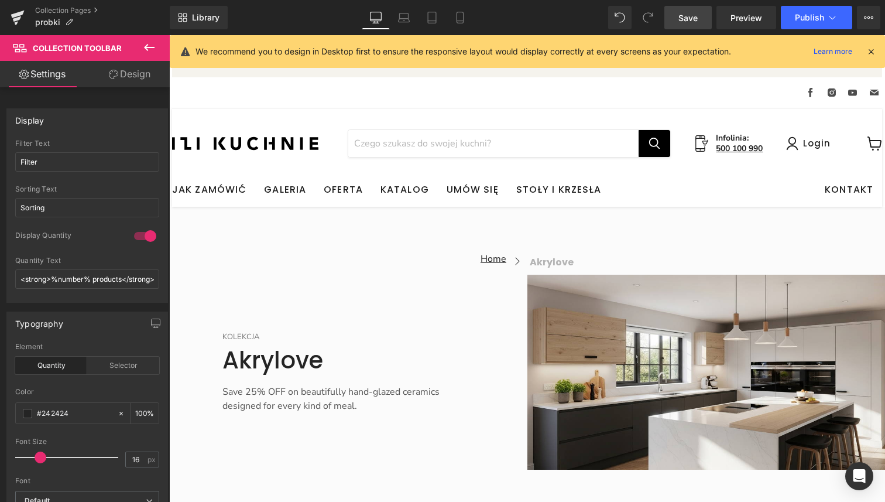
click at [693, 15] on span "Save" at bounding box center [687, 18] width 19 height 12
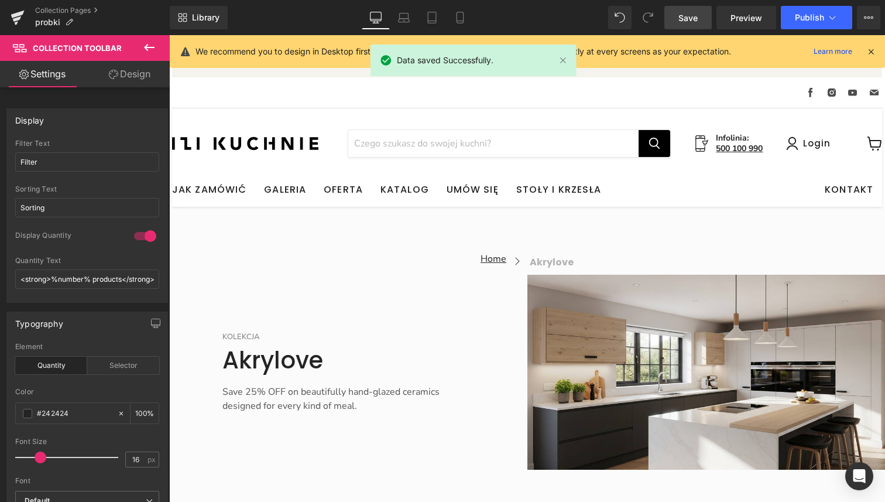
click at [152, 46] on icon at bounding box center [149, 47] width 14 height 14
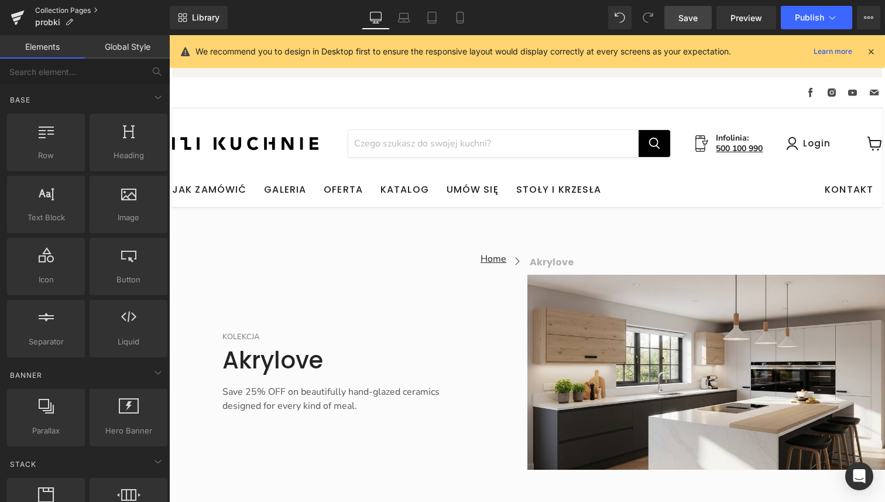
click at [54, 11] on link "Collection Pages" at bounding box center [102, 10] width 135 height 9
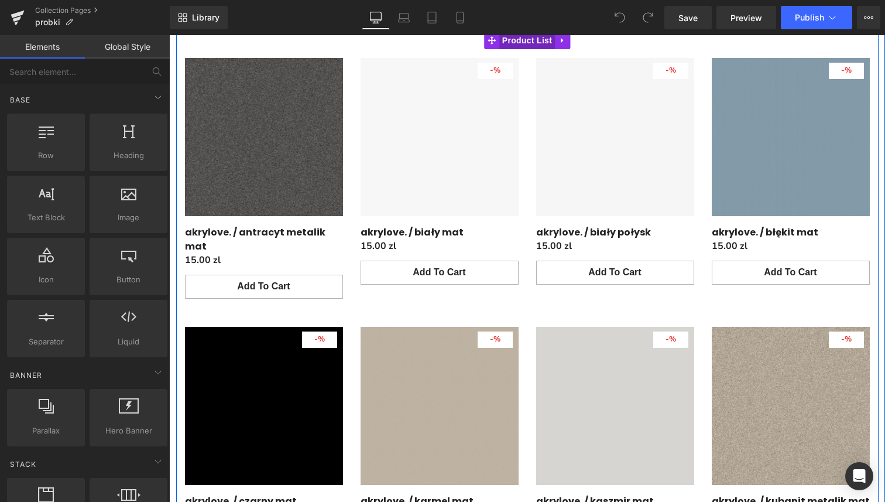
click at [522, 49] on span "Product List" at bounding box center [527, 41] width 56 height 18
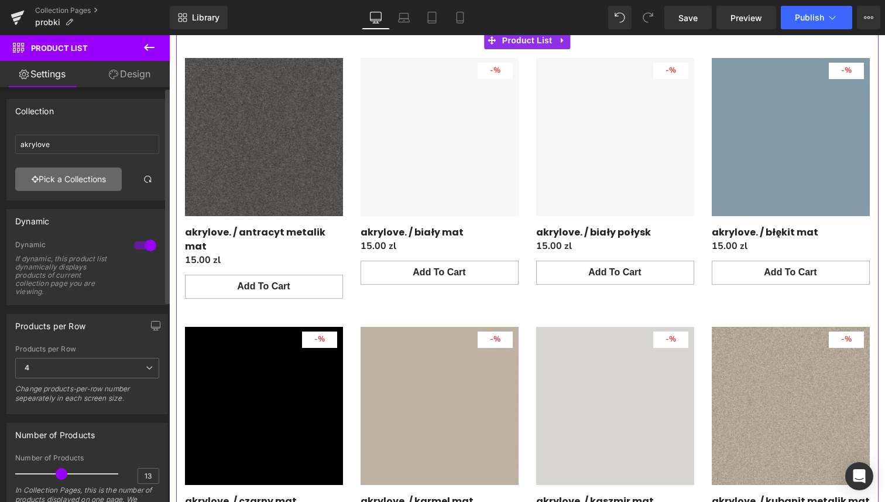
click at [94, 181] on link "Pick a Collections" at bounding box center [68, 178] width 107 height 23
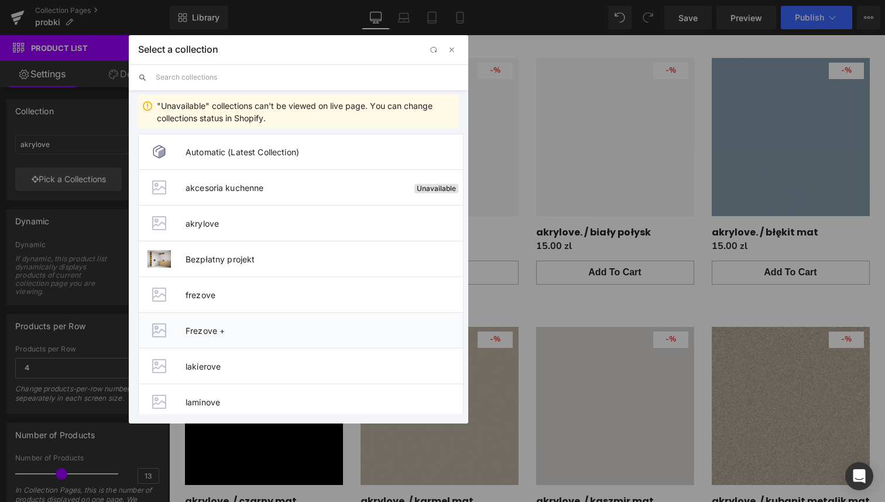
click at [210, 332] on span "Frezove +" at bounding box center [324, 330] width 277 height 10
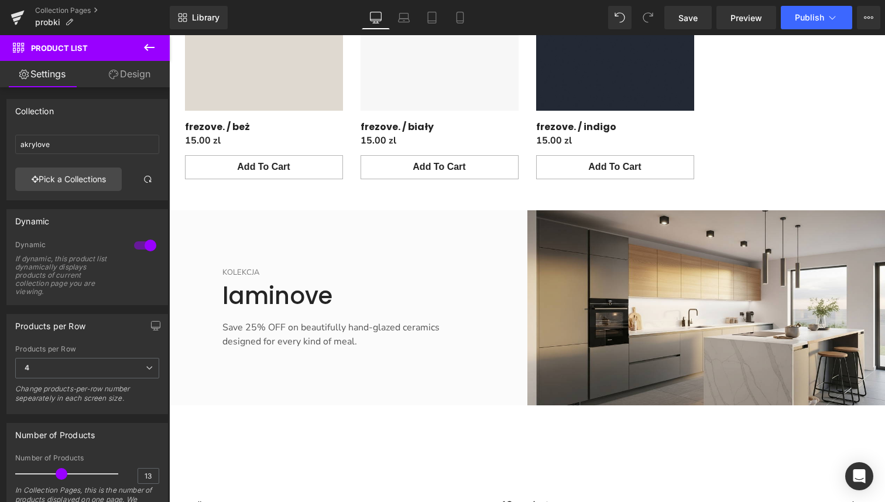
scroll to position [334, 0]
